Goal: Information Seeking & Learning: Learn about a topic

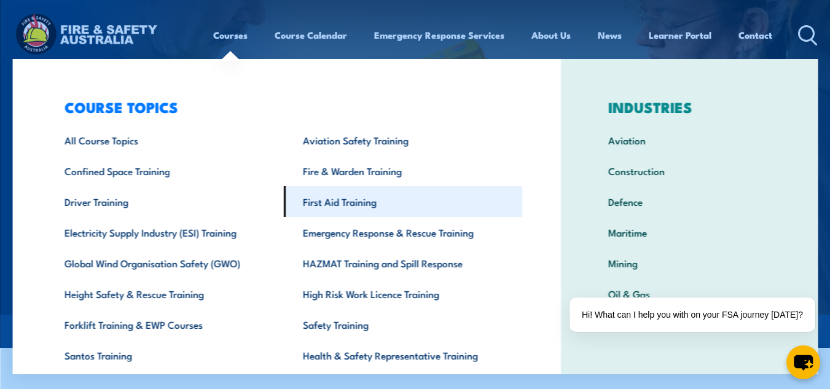
click at [327, 197] on link "First Aid Training" at bounding box center [402, 201] width 238 height 31
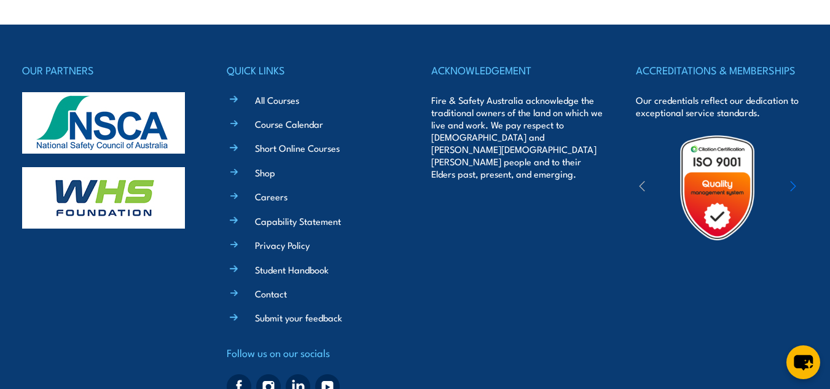
scroll to position [4075, 0]
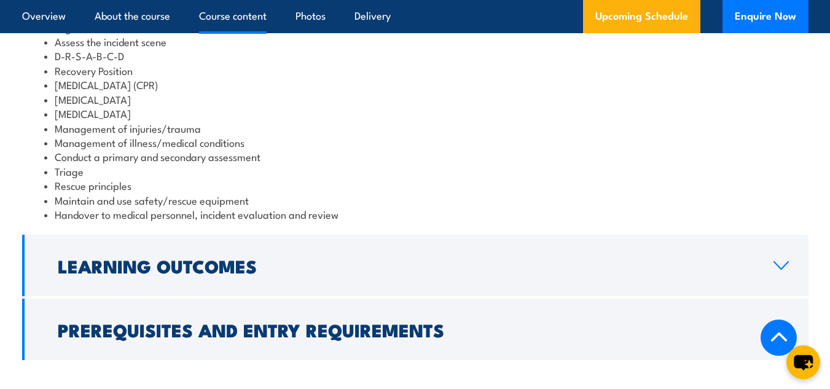
scroll to position [984, 0]
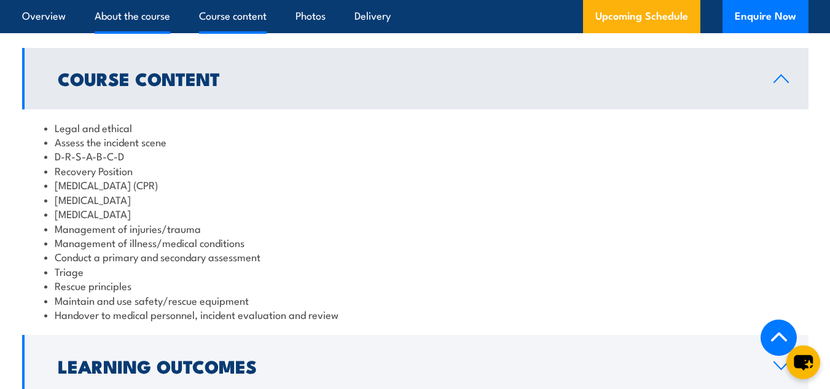
click at [154, 15] on link "About the course" at bounding box center [133, 16] width 76 height 33
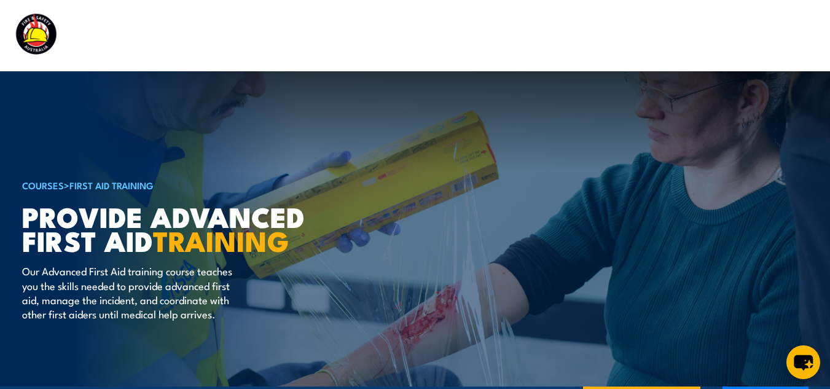
click at [26, 50] on img at bounding box center [85, 35] width 147 height 49
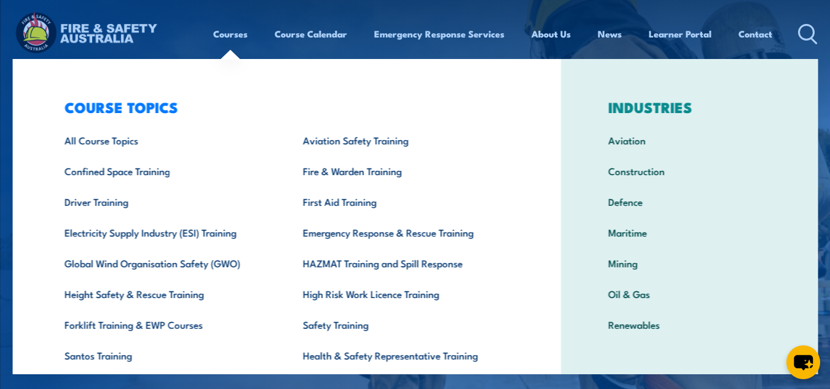
click at [230, 34] on link "Courses" at bounding box center [230, 33] width 34 height 29
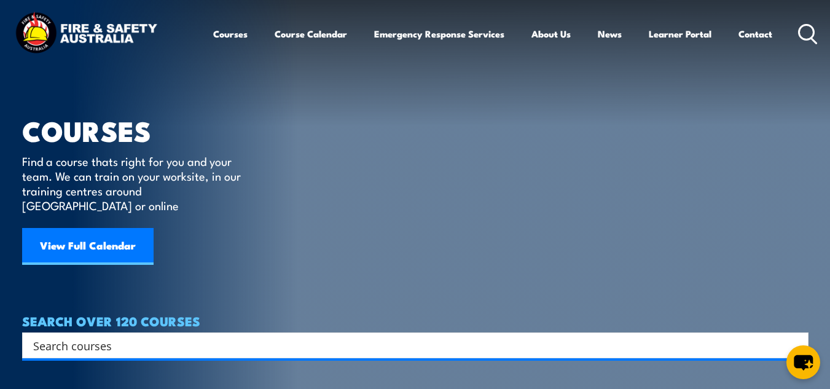
click at [233, 30] on link "Courses" at bounding box center [230, 33] width 34 height 29
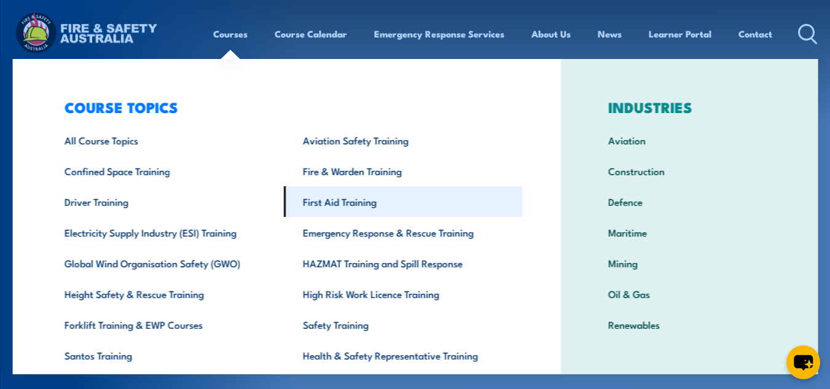
click at [328, 208] on link "First Aid Training" at bounding box center [402, 201] width 238 height 31
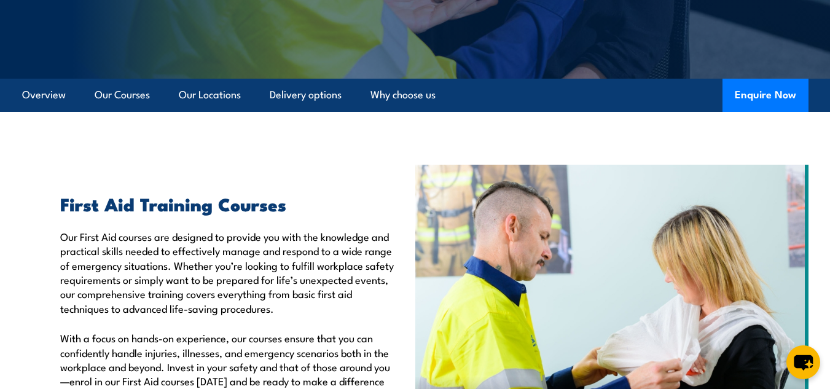
scroll to position [239, 0]
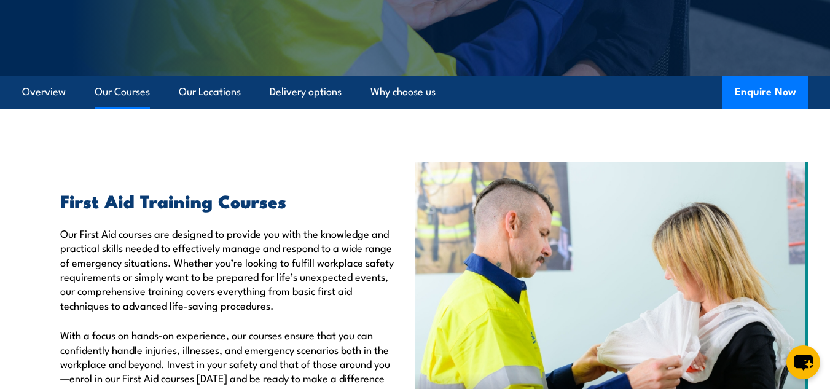
click at [122, 92] on link "Our Courses" at bounding box center [122, 92] width 55 height 33
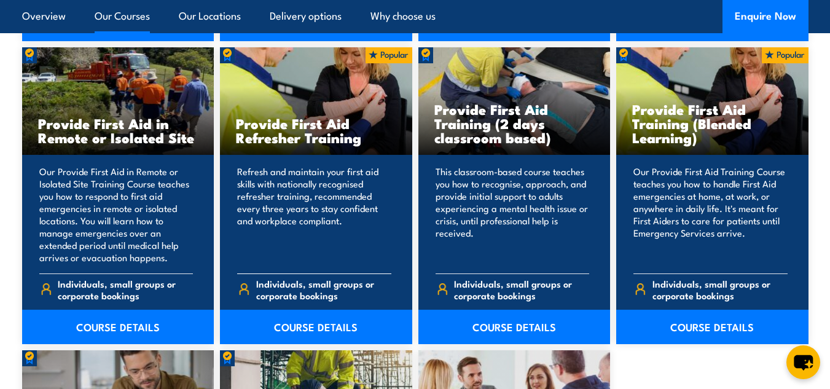
scroll to position [1829, 0]
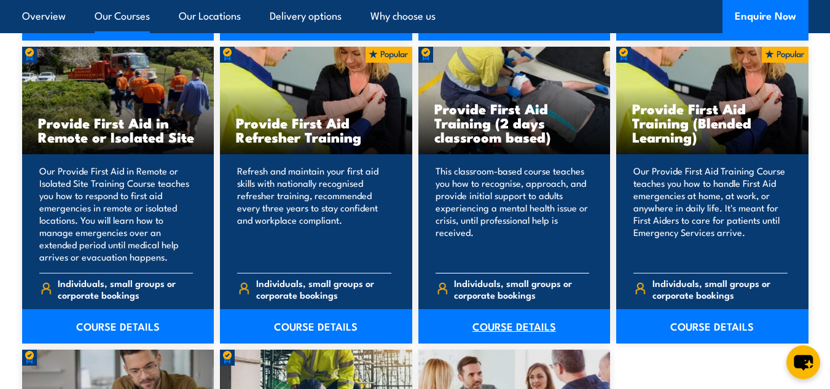
click at [521, 325] on link "COURSE DETAILS" at bounding box center [514, 326] width 192 height 34
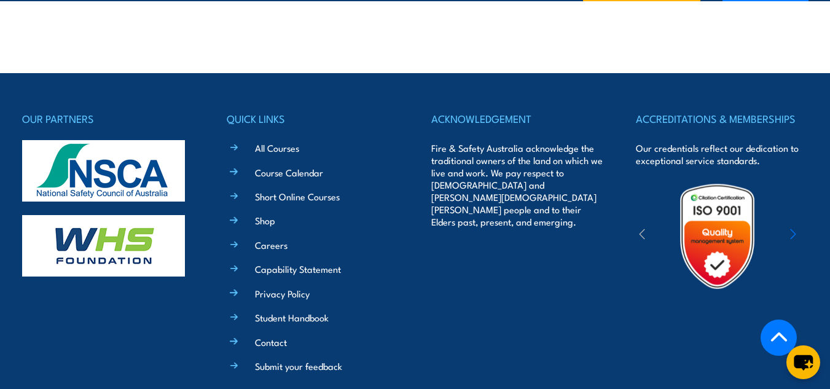
scroll to position [3017, 0]
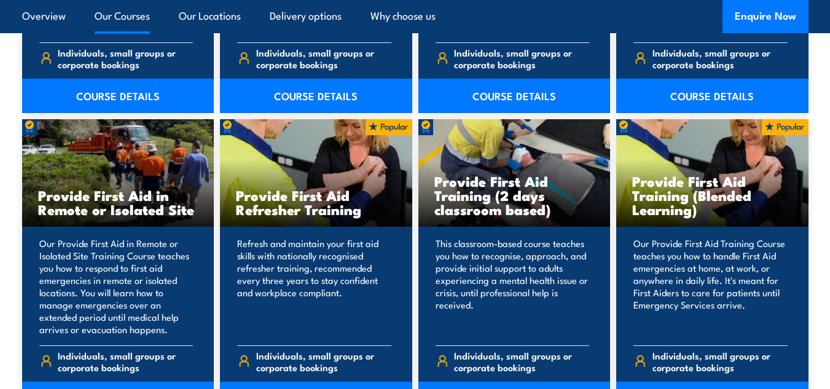
scroll to position [1829, 0]
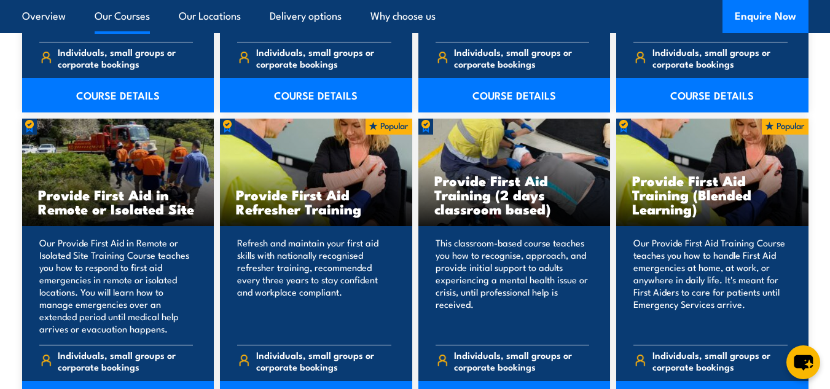
click at [134, 205] on h3 "Provide First Aid in Remote or Isolated Site" at bounding box center [118, 201] width 160 height 28
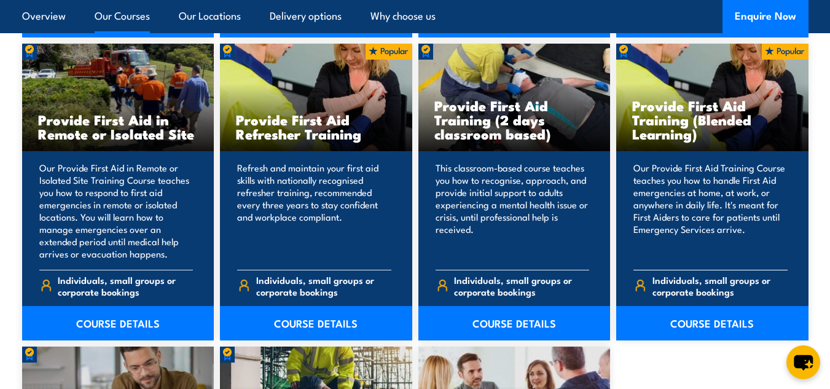
scroll to position [1906, 0]
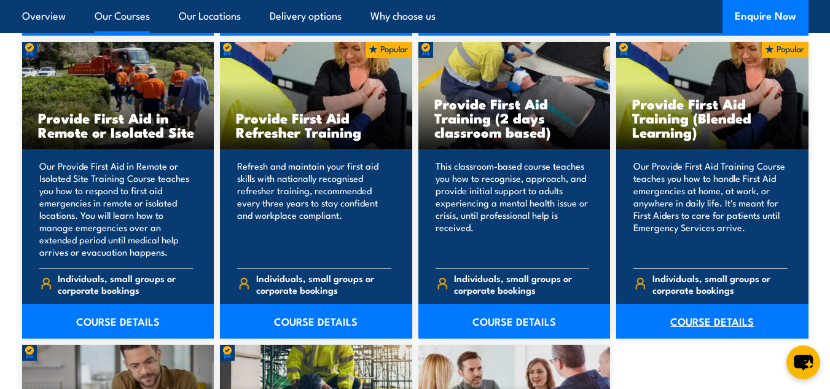
click at [674, 330] on link "COURSE DETAILS" at bounding box center [712, 321] width 192 height 34
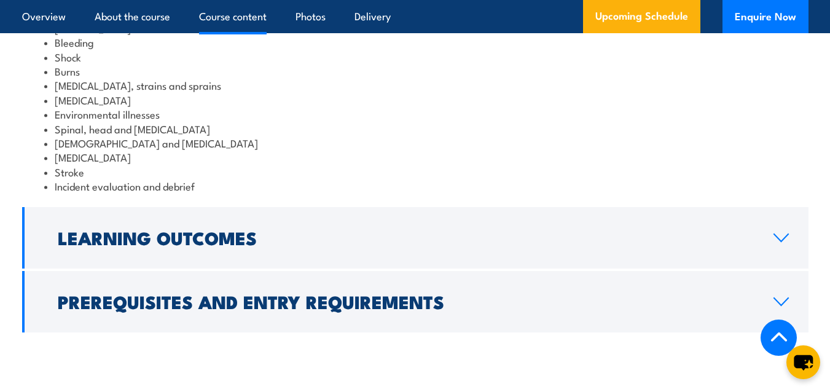
scroll to position [1541, 0]
